Goal: Task Accomplishment & Management: Manage account settings

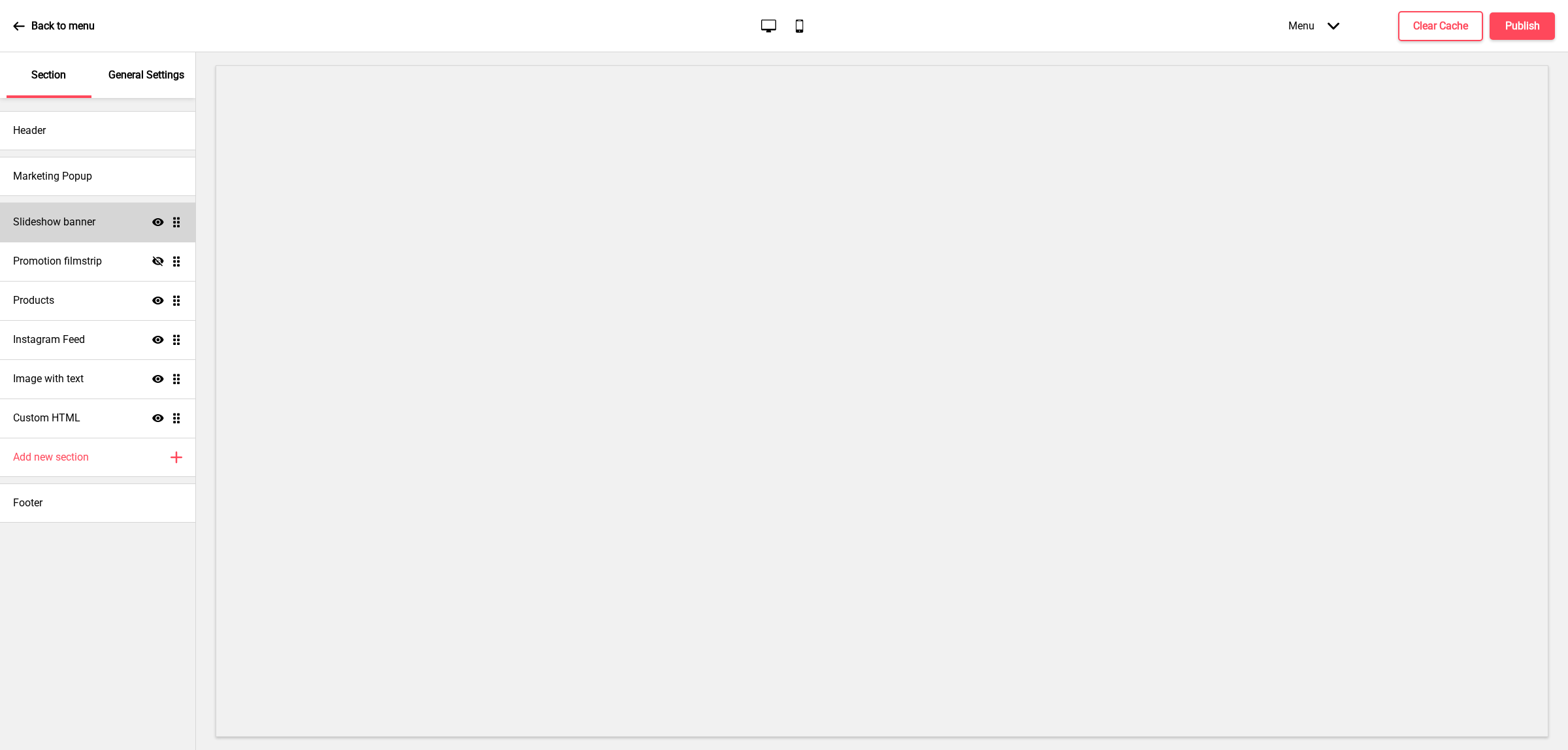
click at [76, 234] on div "Slideshow banner Show Drag" at bounding box center [97, 222] width 195 height 40
select select "10000"
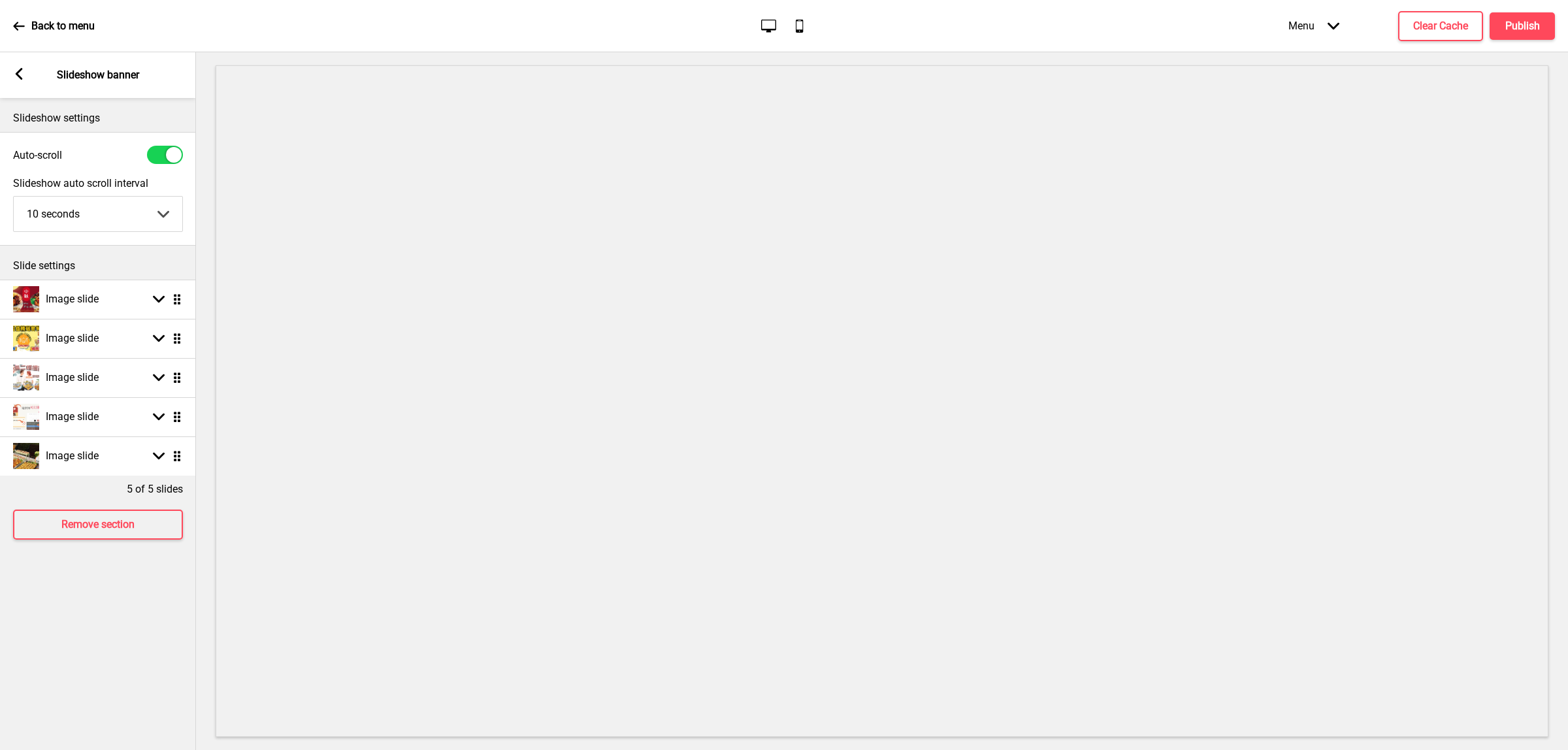
click at [24, 74] on rect at bounding box center [18, 73] width 11 height 11
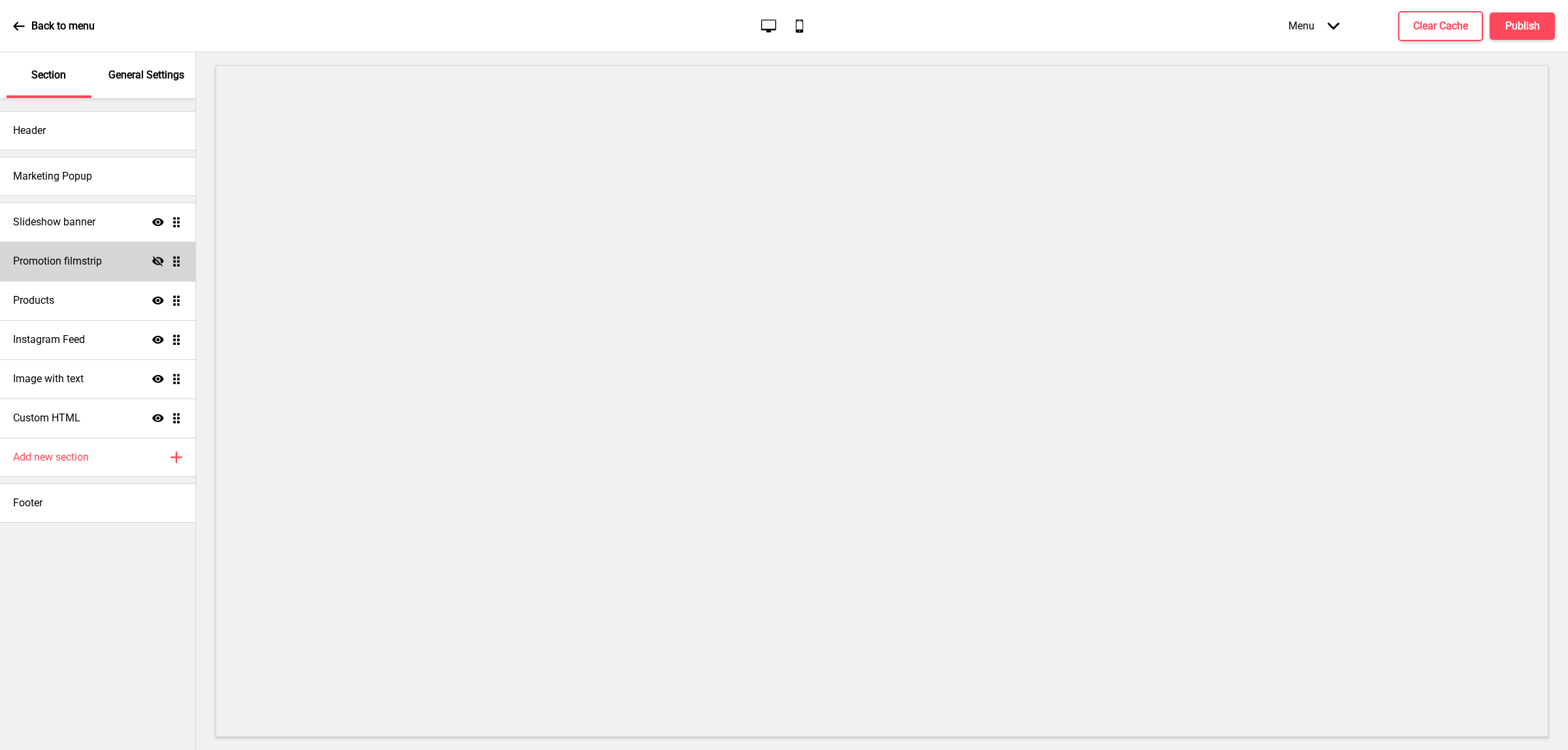
click at [81, 266] on h4 "Promotion filmstrip" at bounding box center [57, 261] width 89 height 14
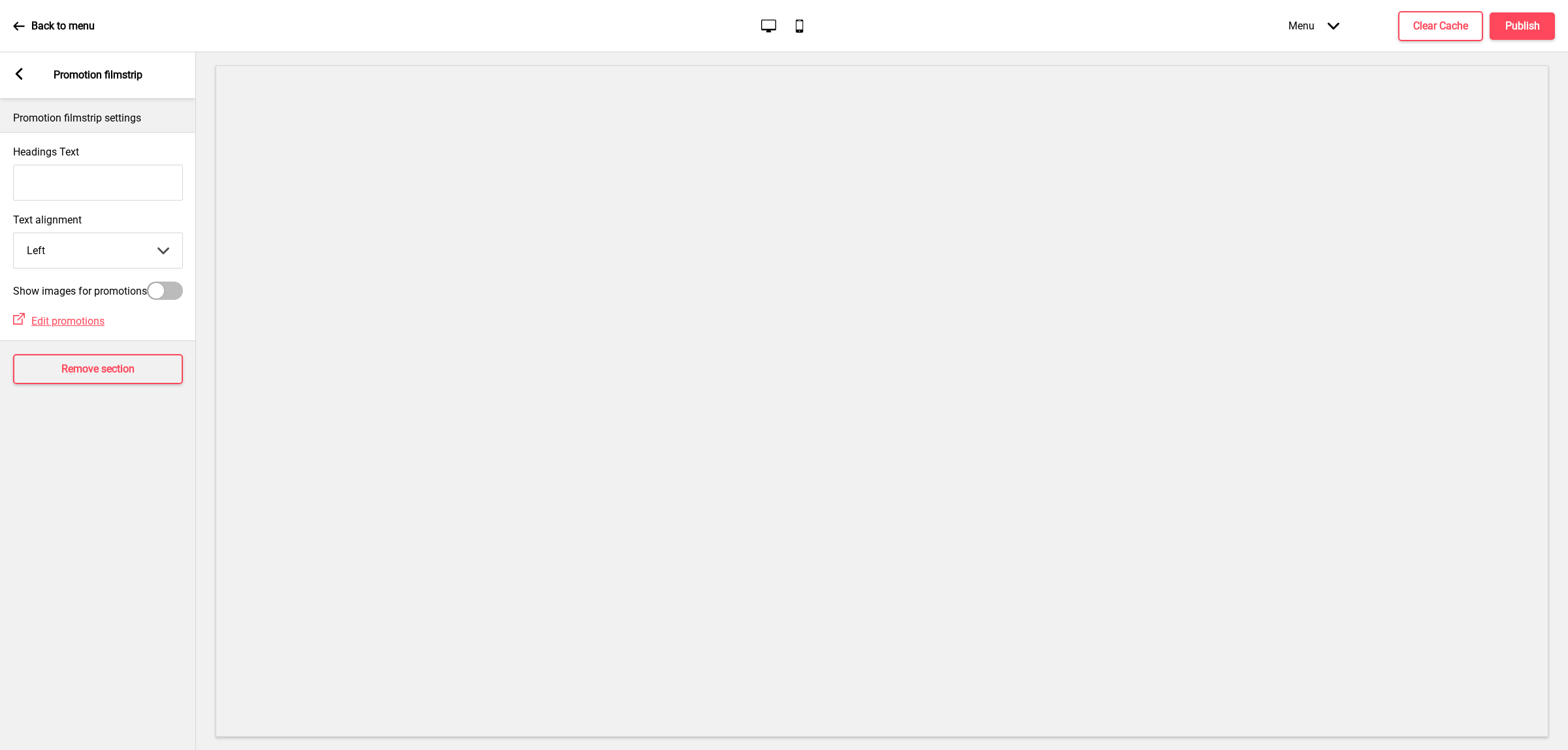
click at [20, 79] on icon at bounding box center [19, 73] width 7 height 11
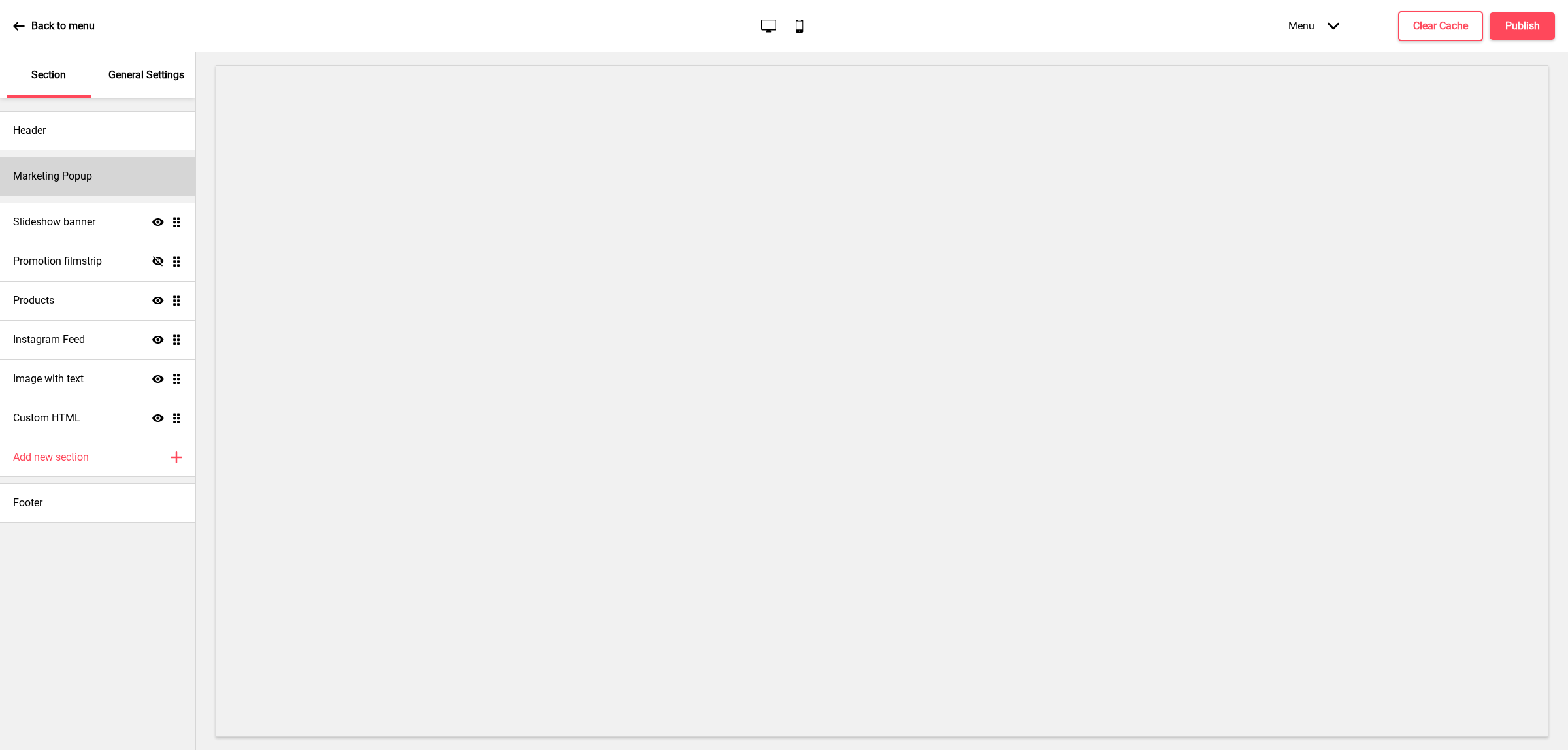
click at [98, 169] on div "Marketing Popup" at bounding box center [97, 177] width 195 height 40
select select "timeDelay"
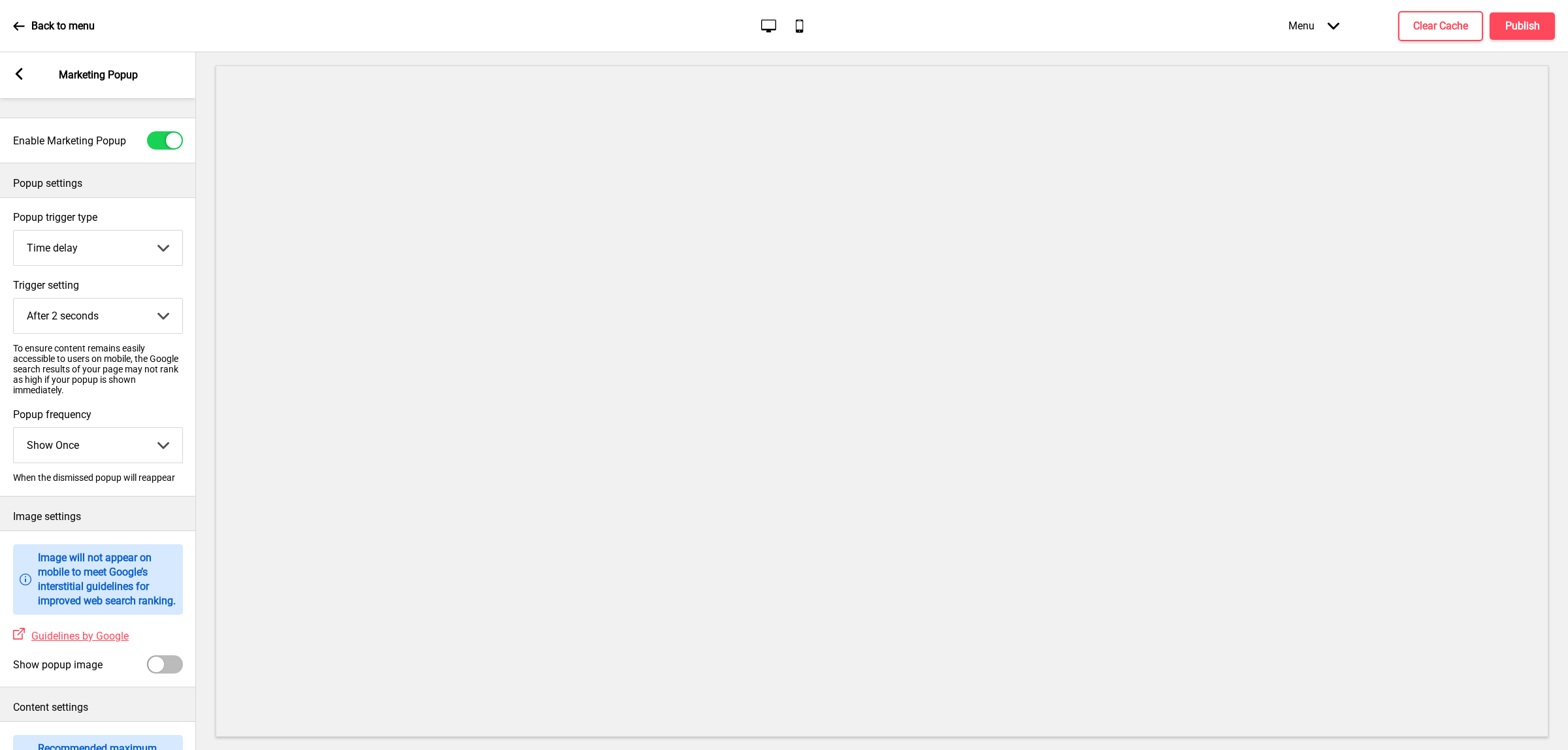
click at [155, 134] on div at bounding box center [164, 141] width 36 height 18
checkbox input "false"
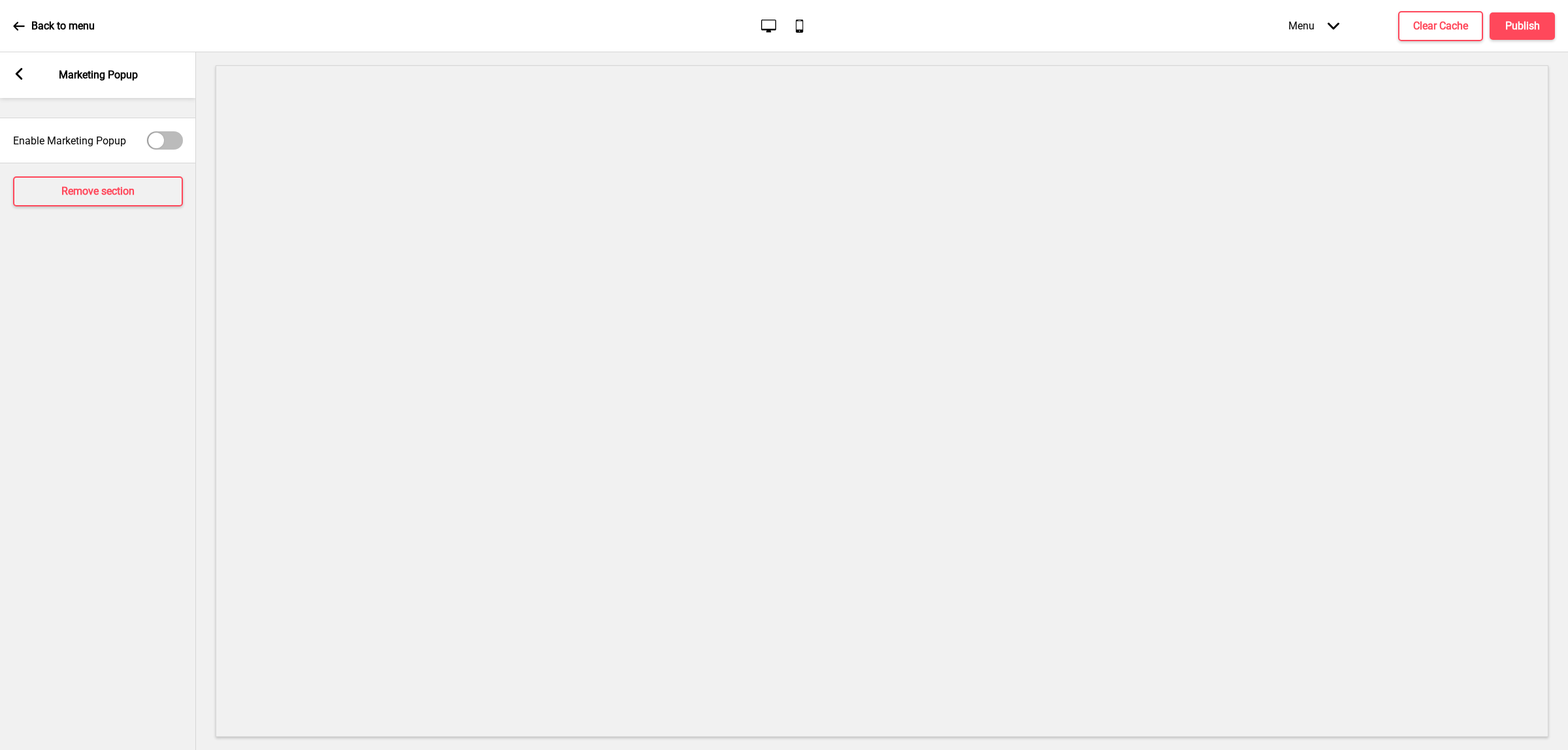
click at [14, 72] on rect at bounding box center [18, 73] width 11 height 11
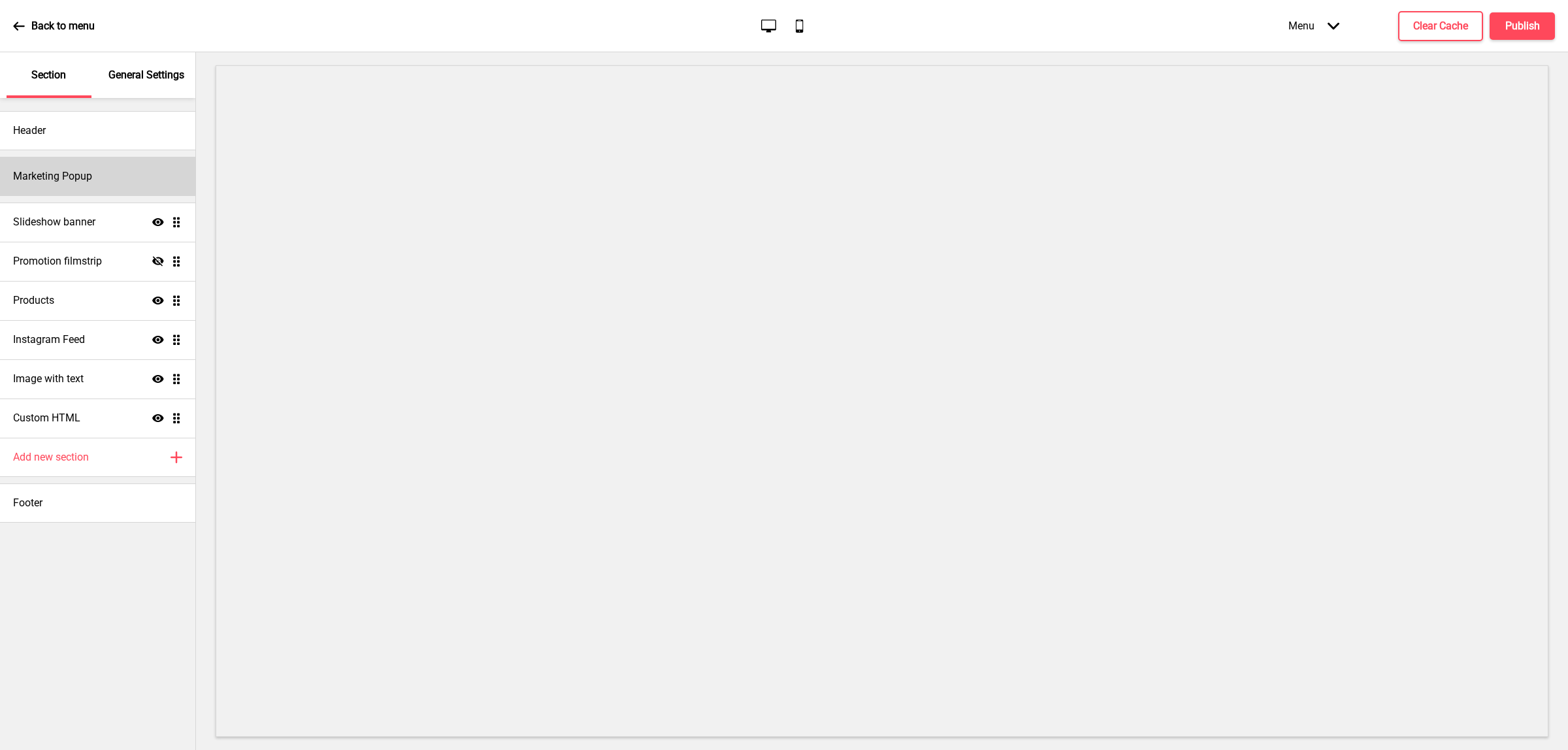
click at [129, 190] on div "Marketing Popup" at bounding box center [97, 177] width 195 height 40
select select "timeDelay"
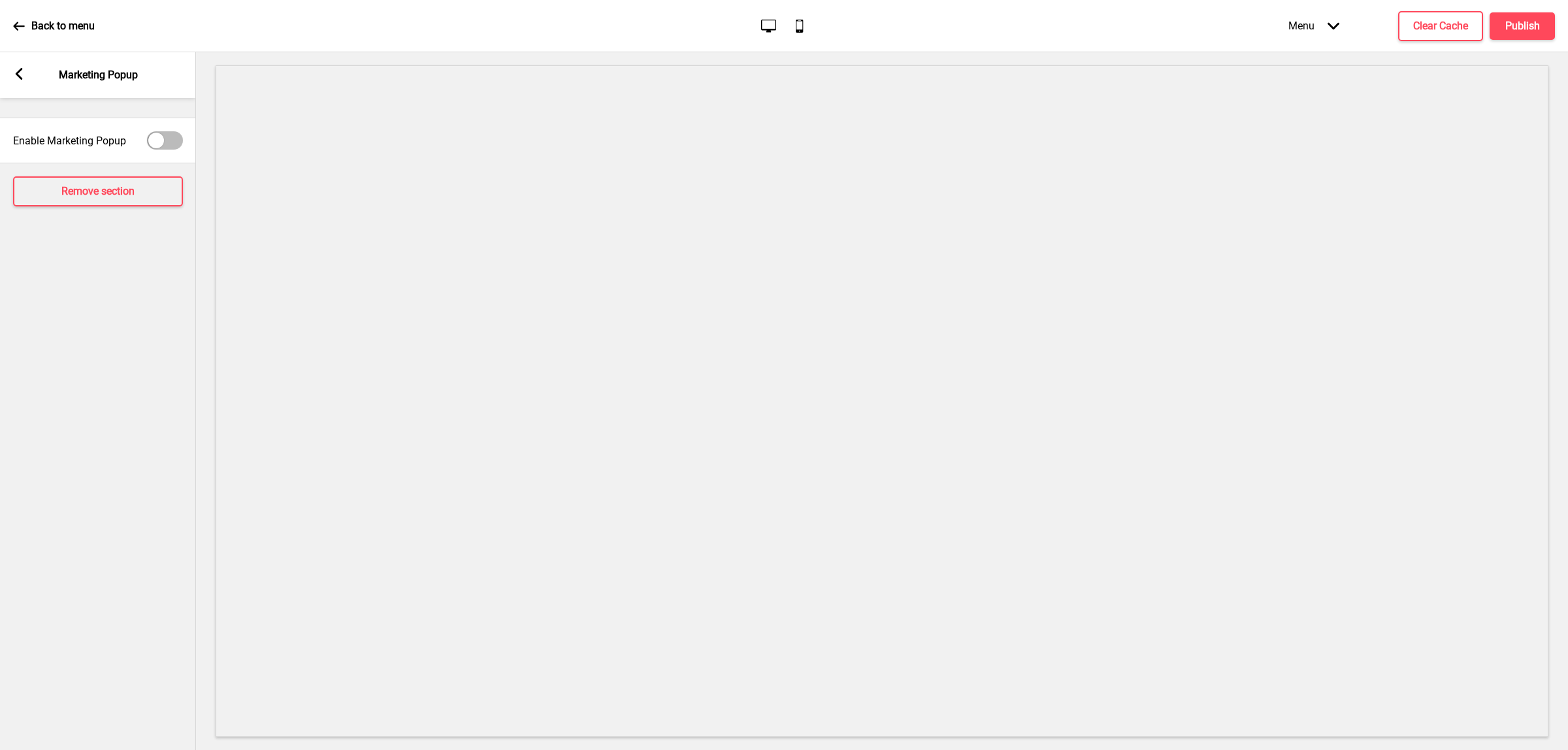
click at [15, 77] on rect at bounding box center [18, 73] width 11 height 11
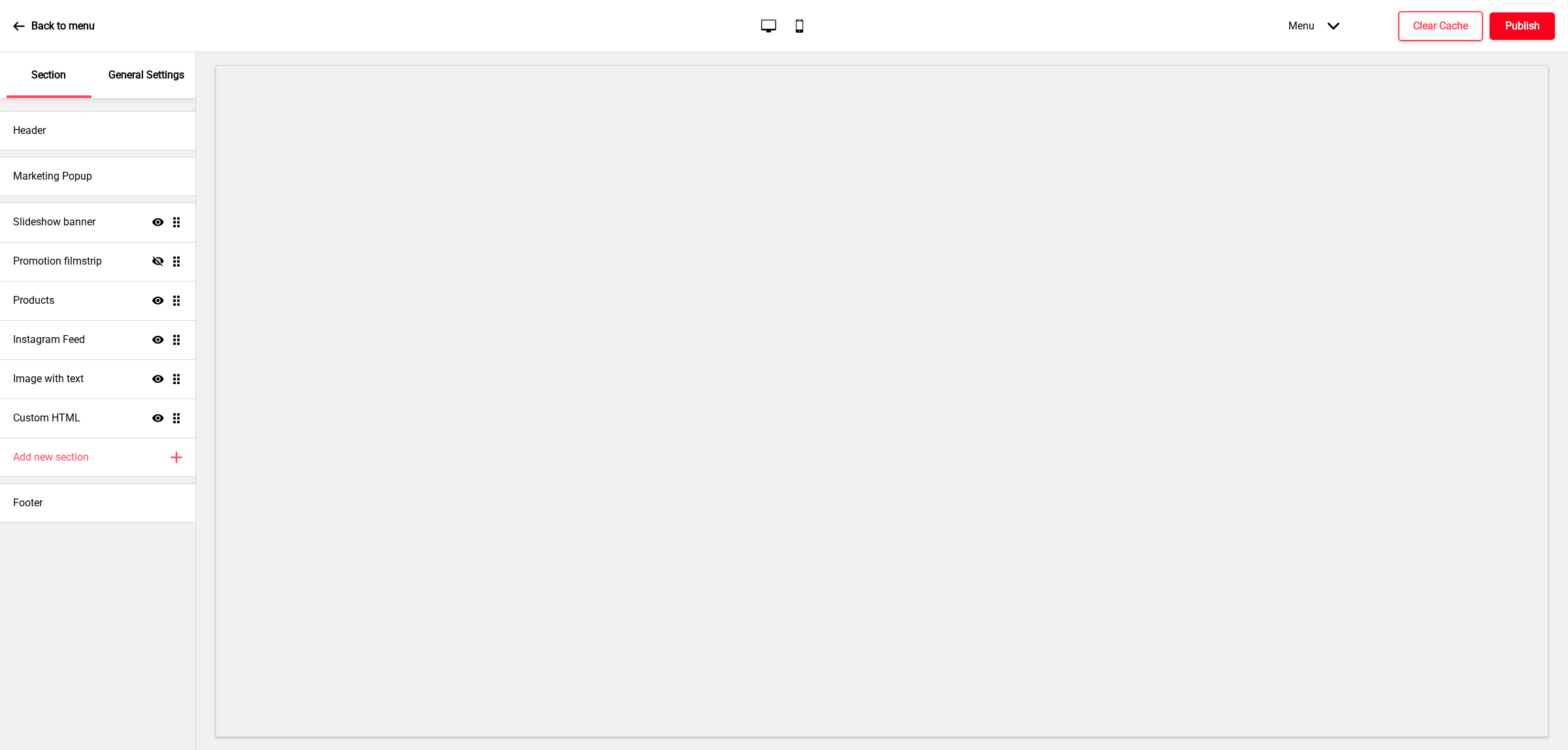
click at [1521, 19] on h4 "Publish" at bounding box center [1521, 26] width 34 height 14
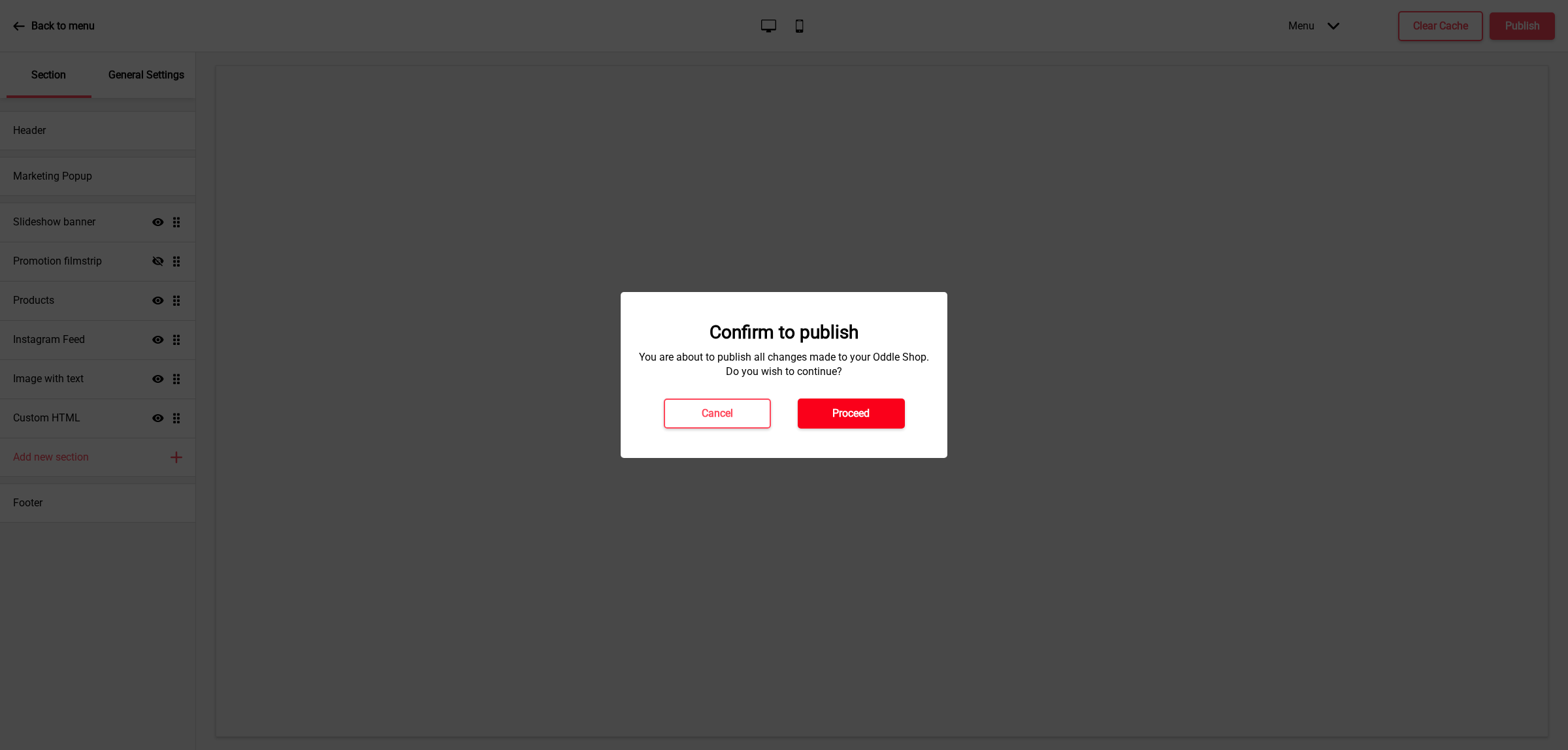
click at [866, 404] on button "Proceed" at bounding box center [851, 414] width 107 height 30
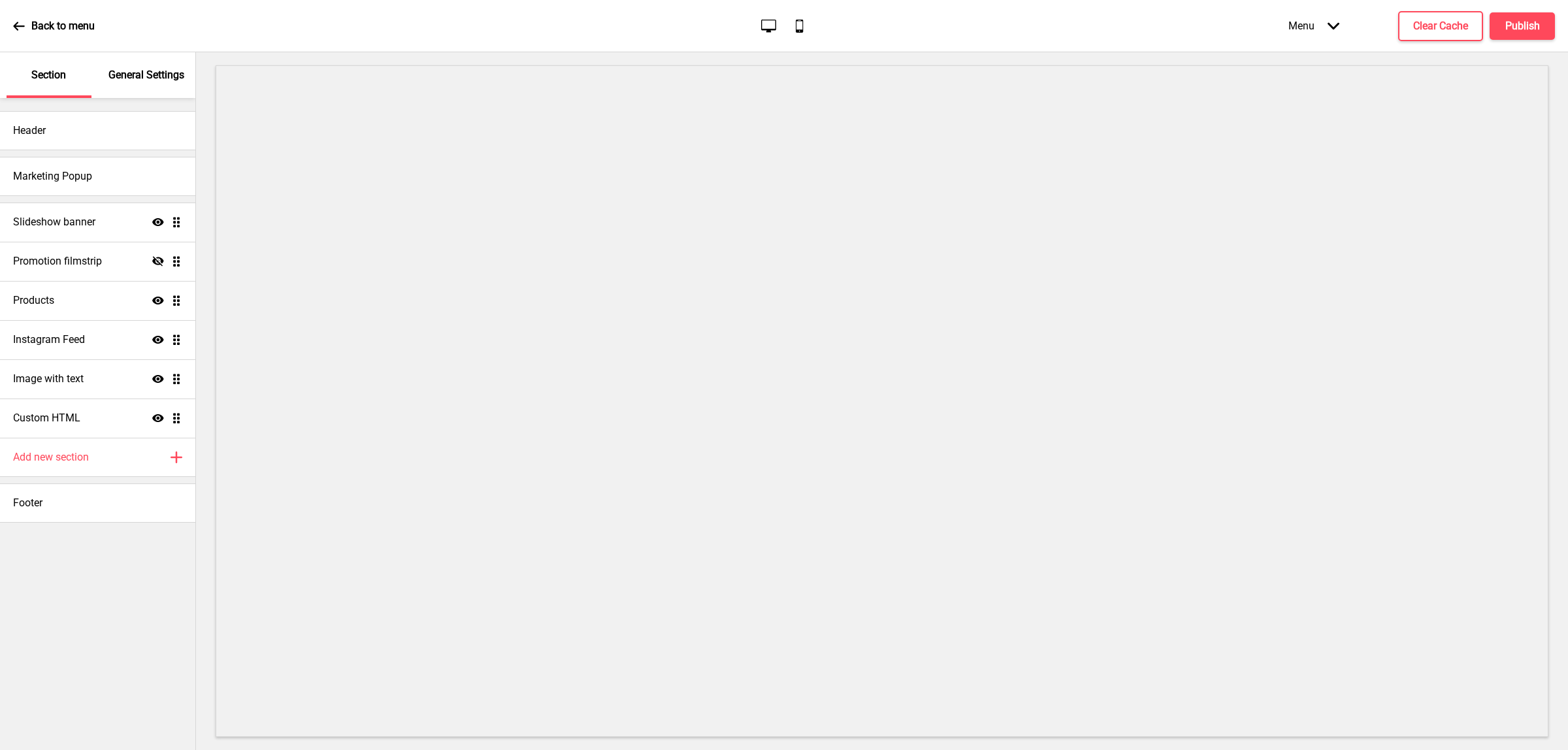
click at [32, 28] on p "Back to menu" at bounding box center [63, 26] width 63 height 14
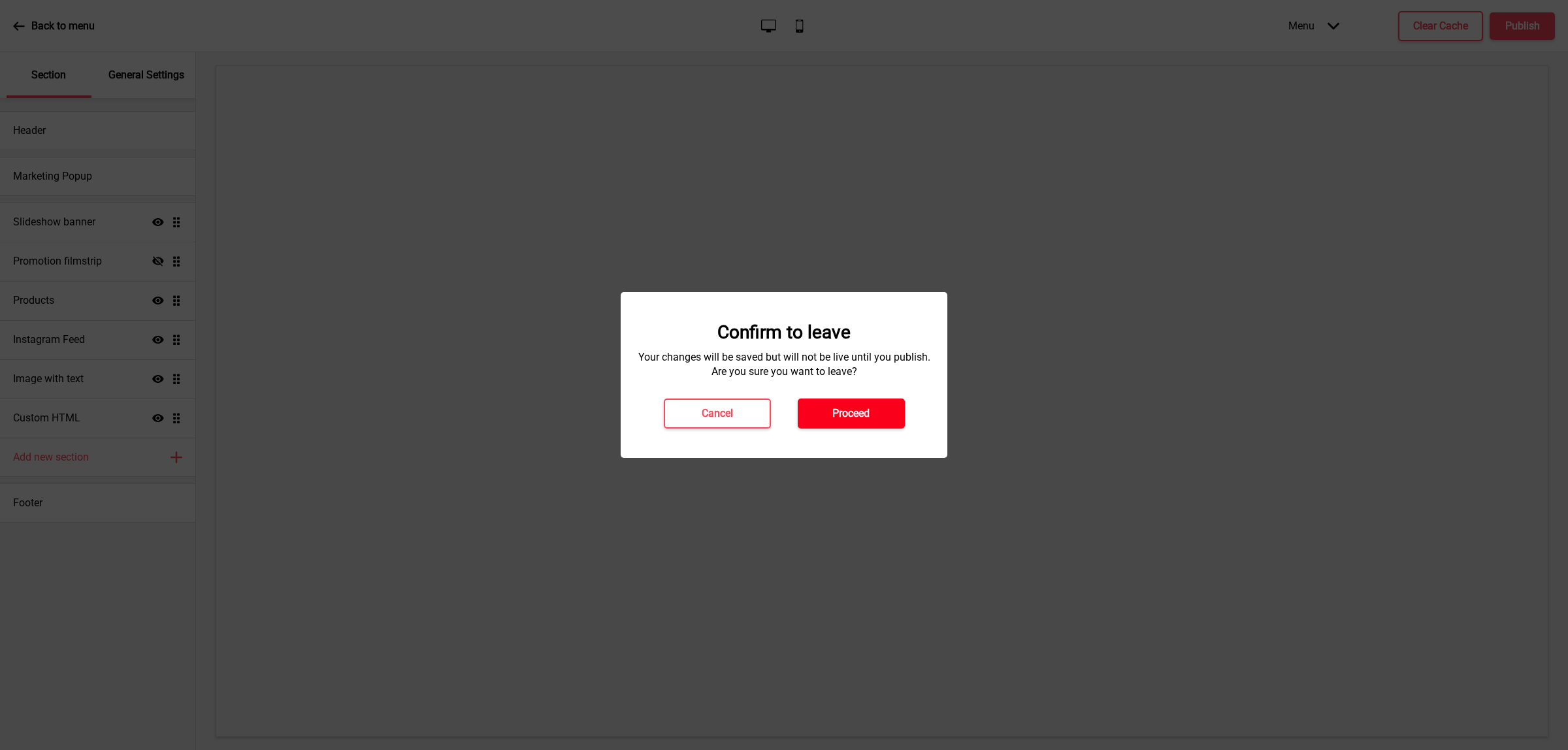
click at [812, 420] on button "Proceed" at bounding box center [851, 414] width 107 height 30
